Goal: Transaction & Acquisition: Purchase product/service

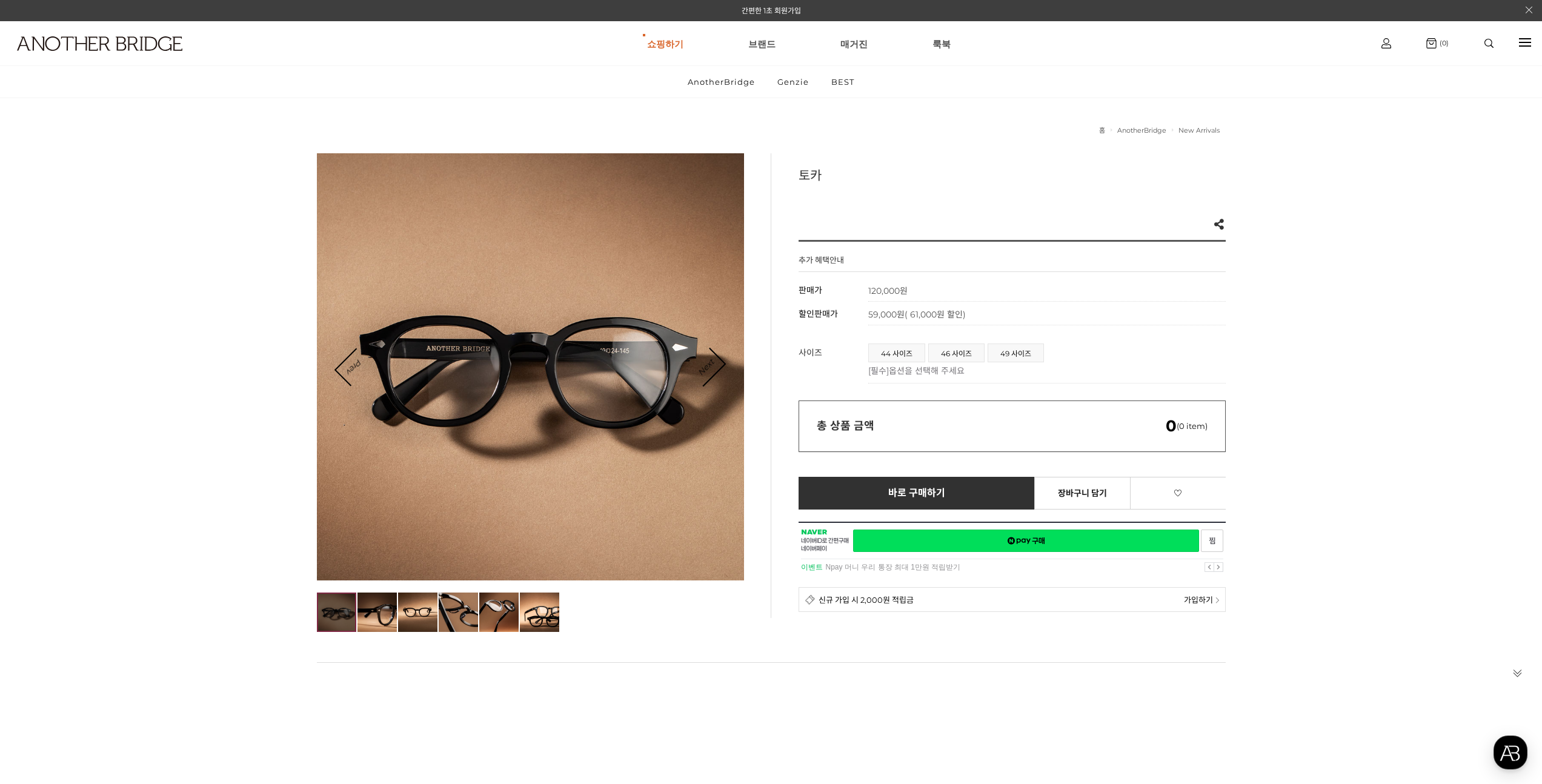
click at [725, 369] on div at bounding box center [530, 366] width 427 height 427
click at [724, 367] on div at bounding box center [530, 366] width 427 height 427
click at [415, 625] on img at bounding box center [418, 612] width 40 height 40
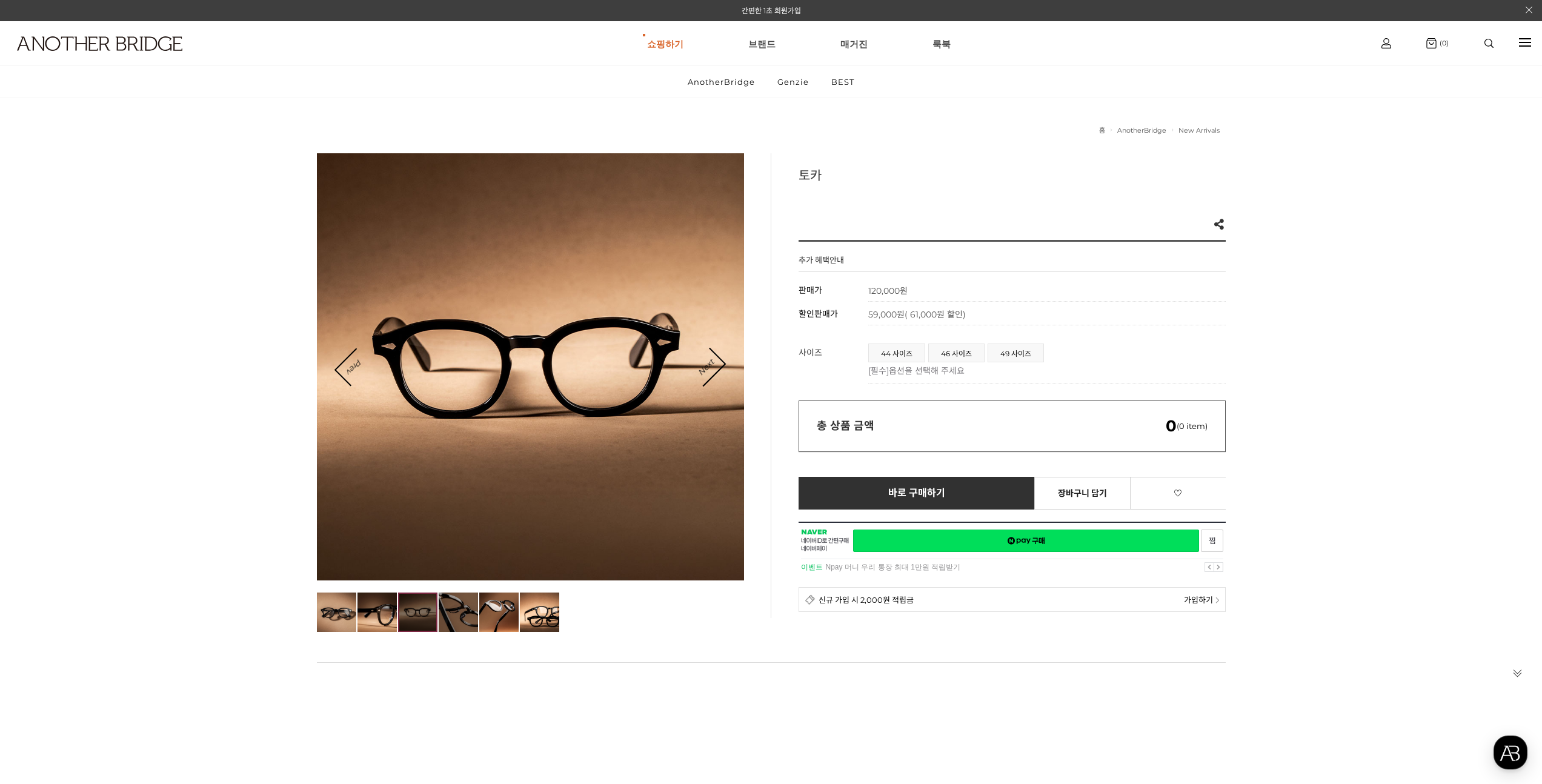
click at [467, 602] on img at bounding box center [458, 612] width 40 height 40
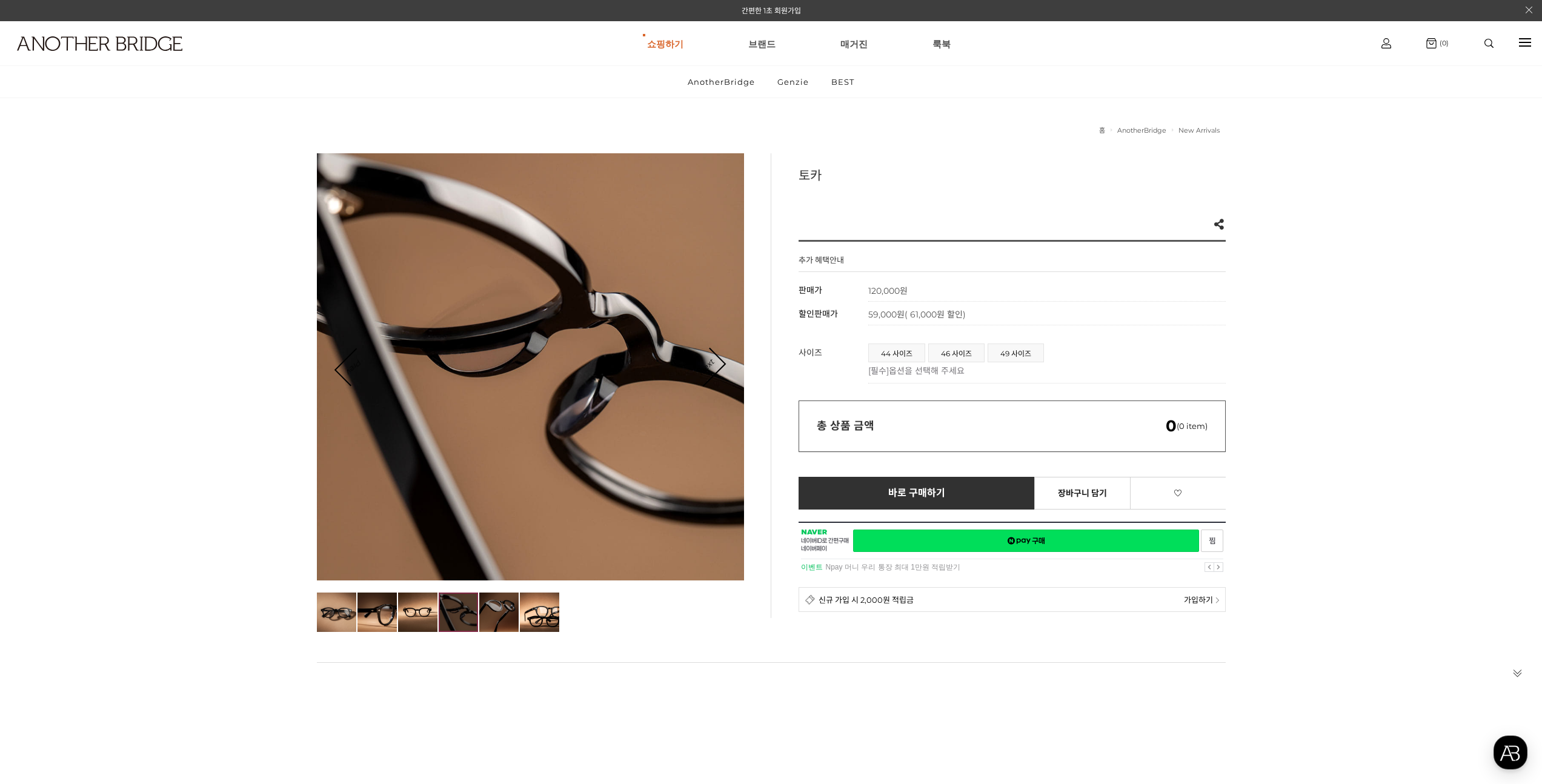
click at [506, 604] on img at bounding box center [499, 612] width 40 height 40
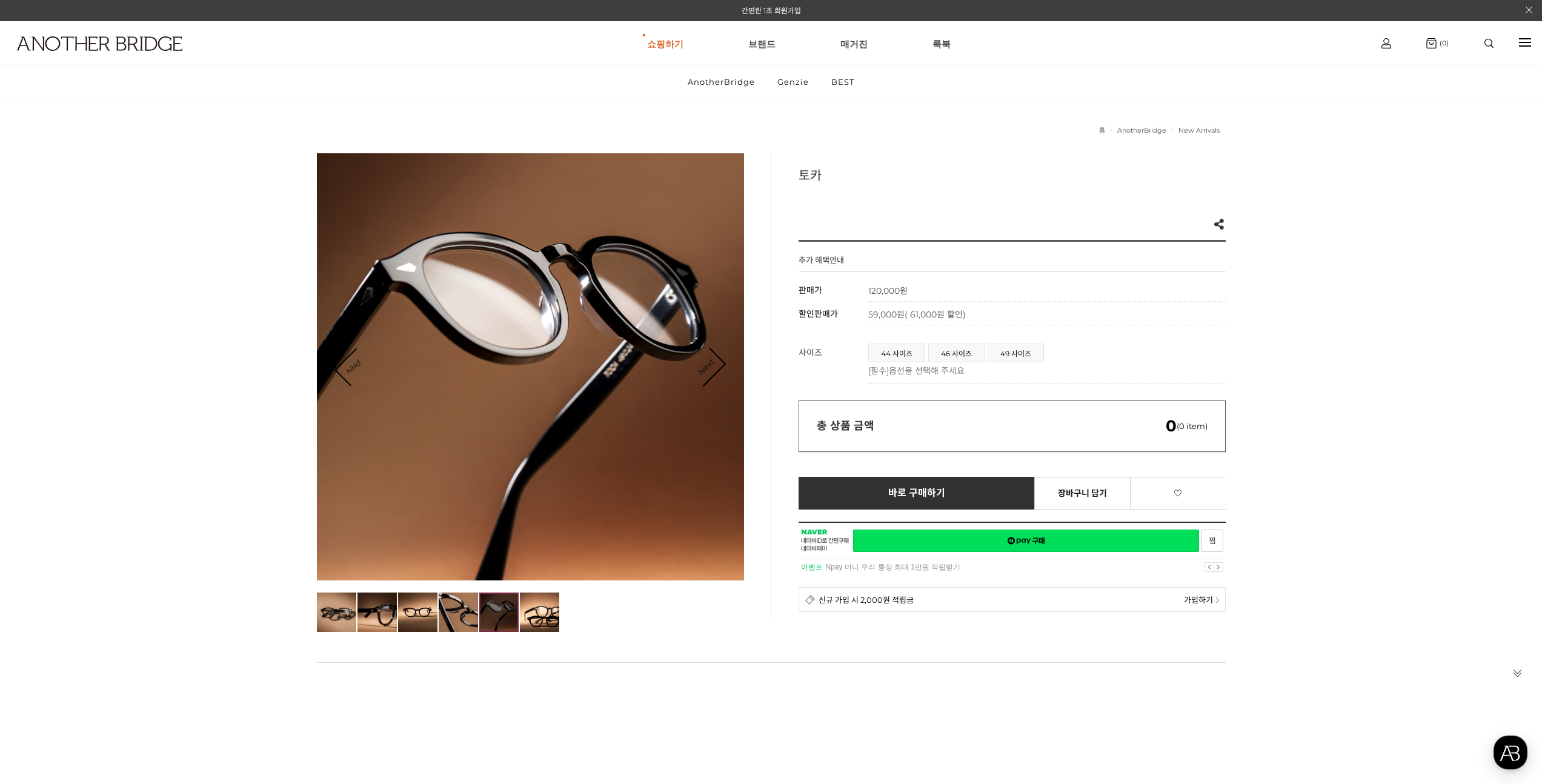
click at [577, 608] on ul at bounding box center [530, 612] width 427 height 40
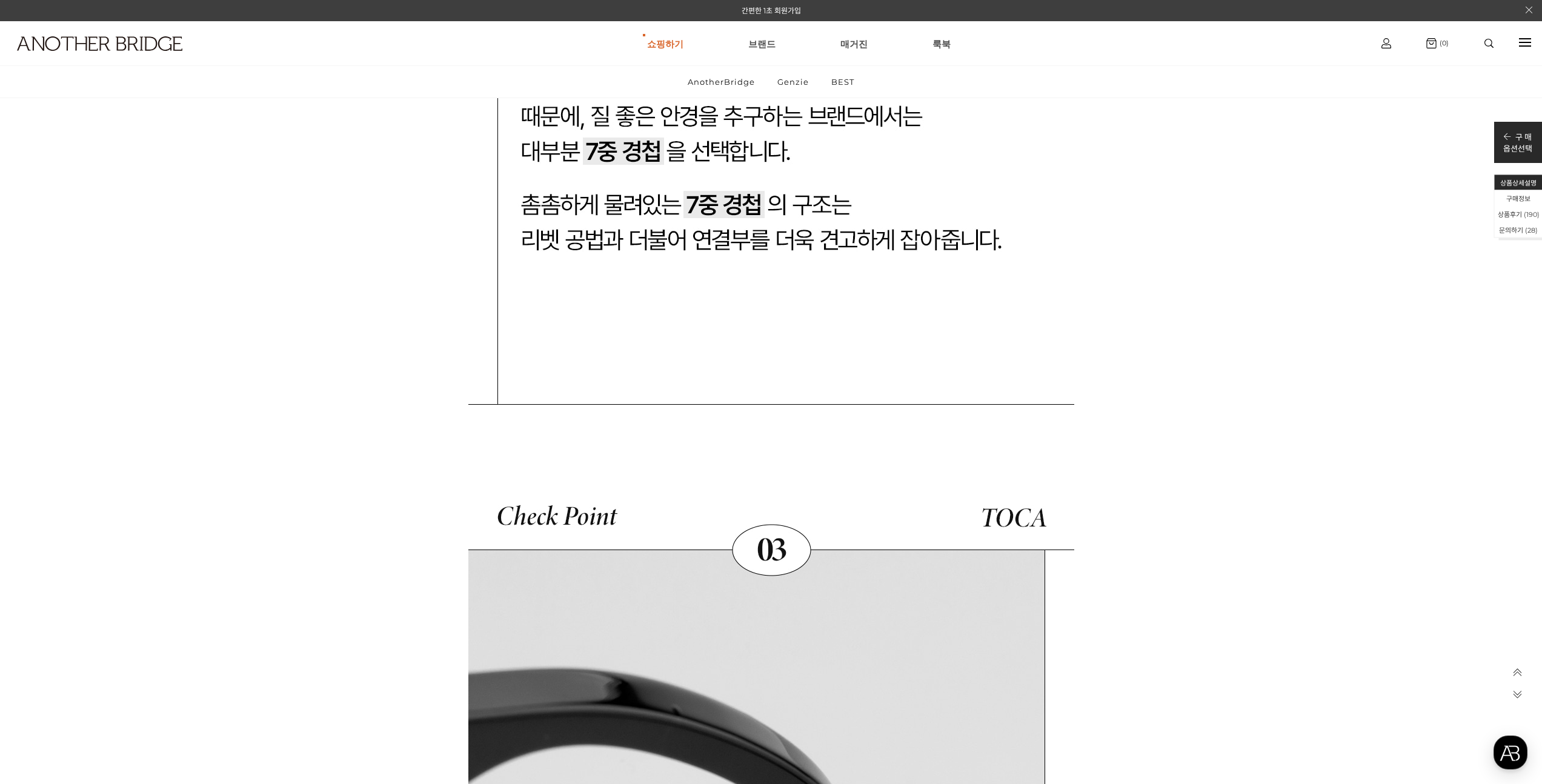
scroll to position [32179, 0]
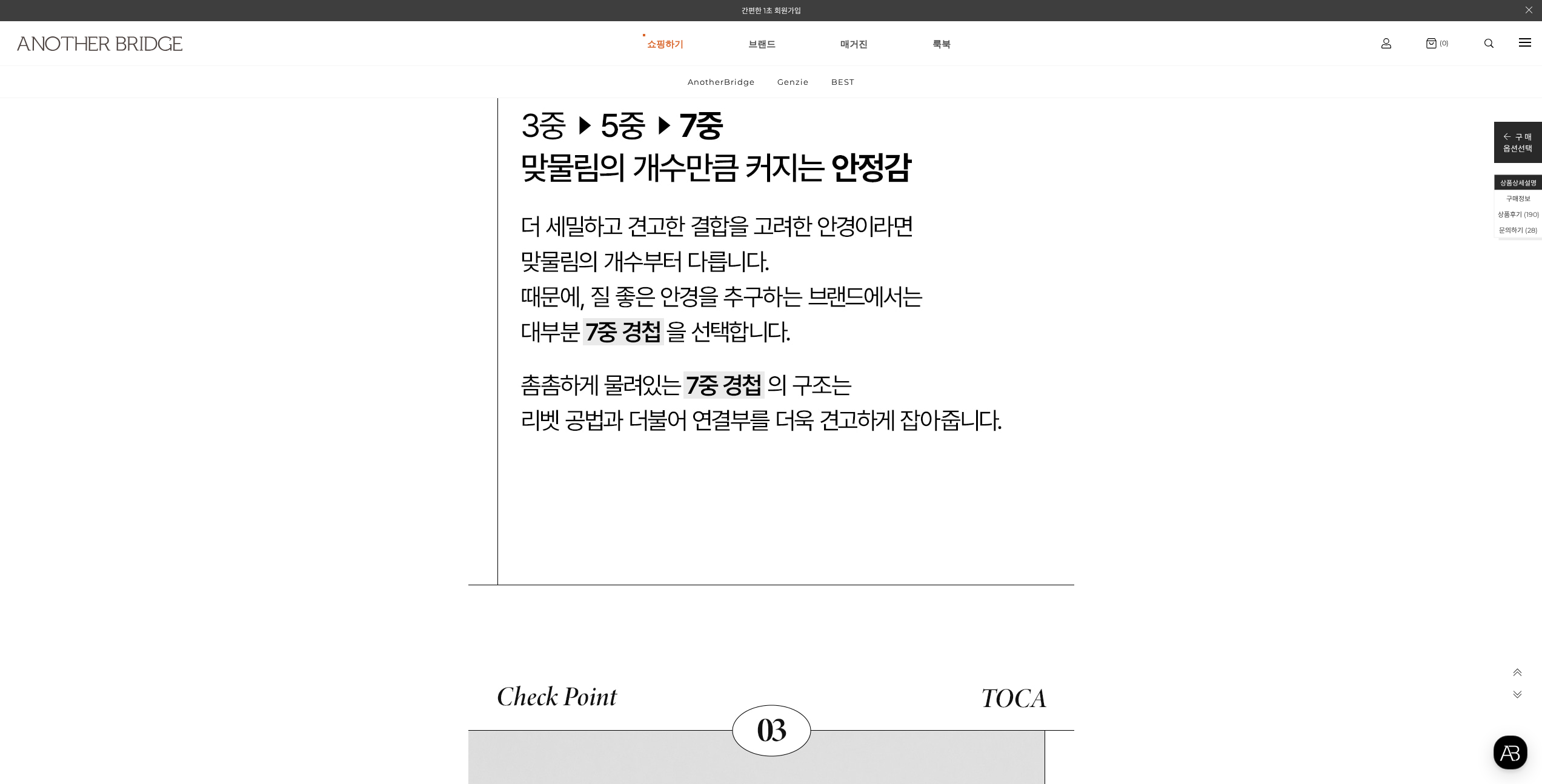
click at [126, 43] on img at bounding box center [100, 43] width 165 height 14
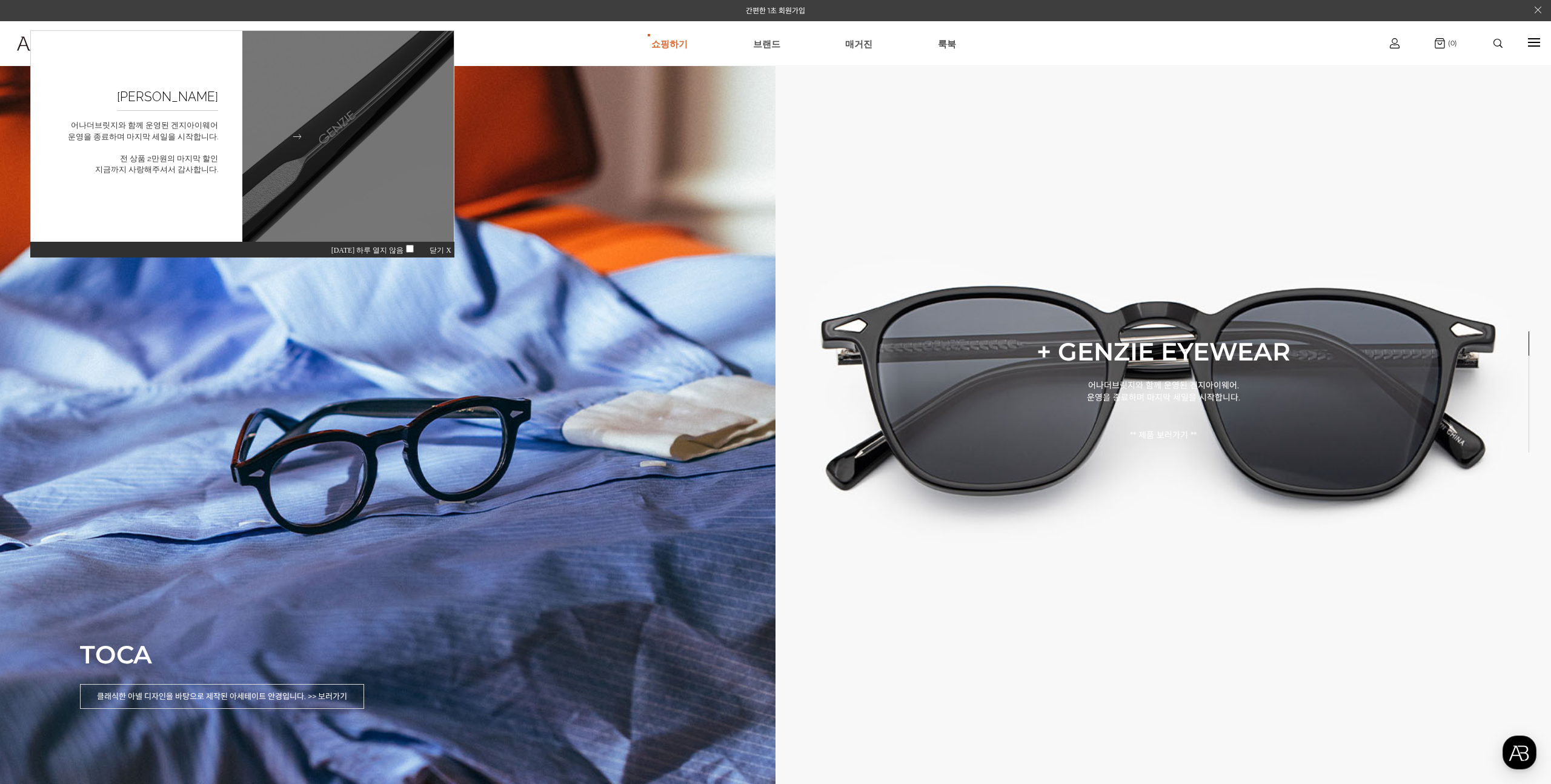
click at [345, 161] on img at bounding box center [348, 137] width 233 height 233
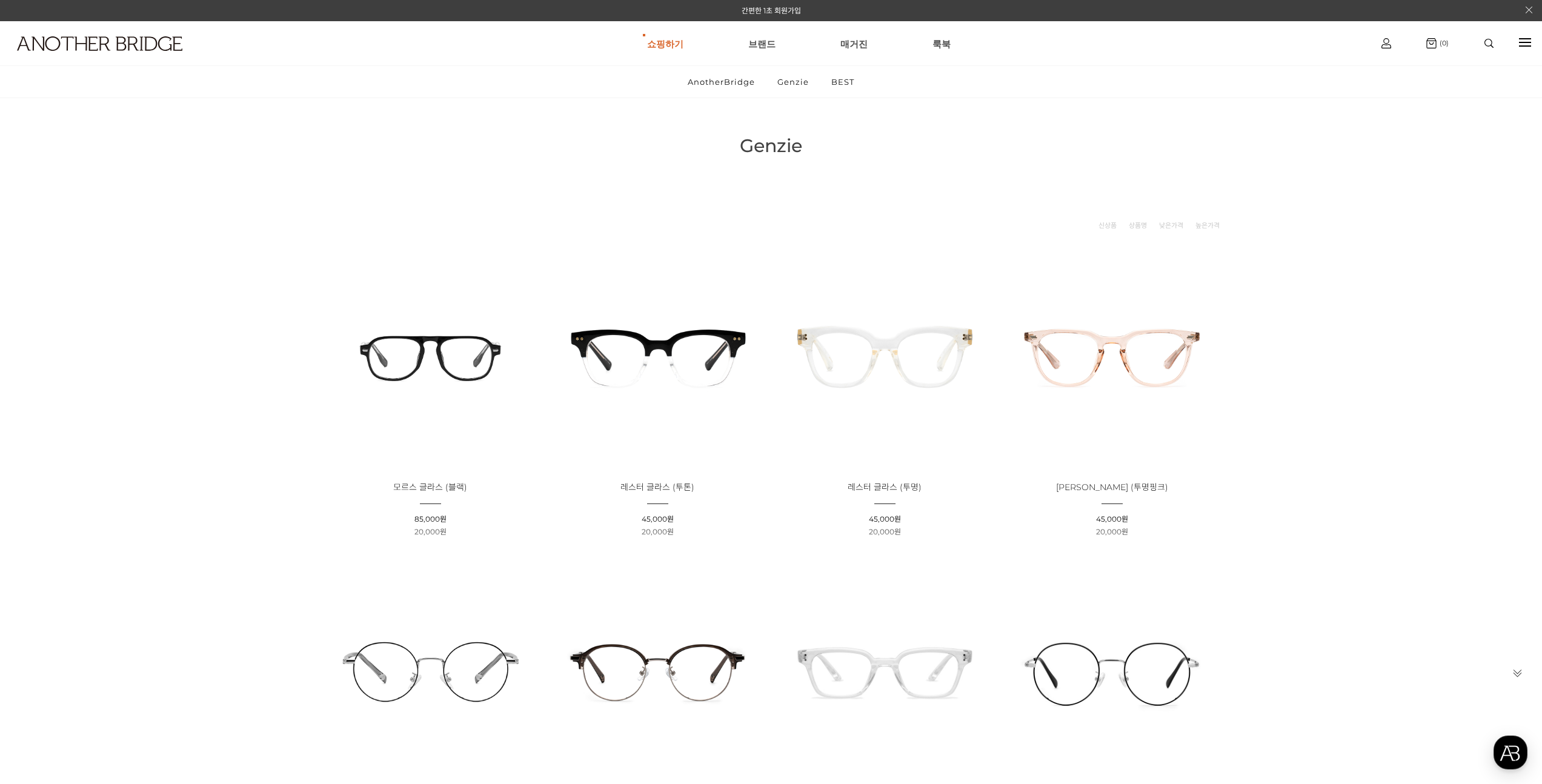
click at [448, 357] on img at bounding box center [430, 356] width 219 height 219
